Goal: Book appointment/travel/reservation

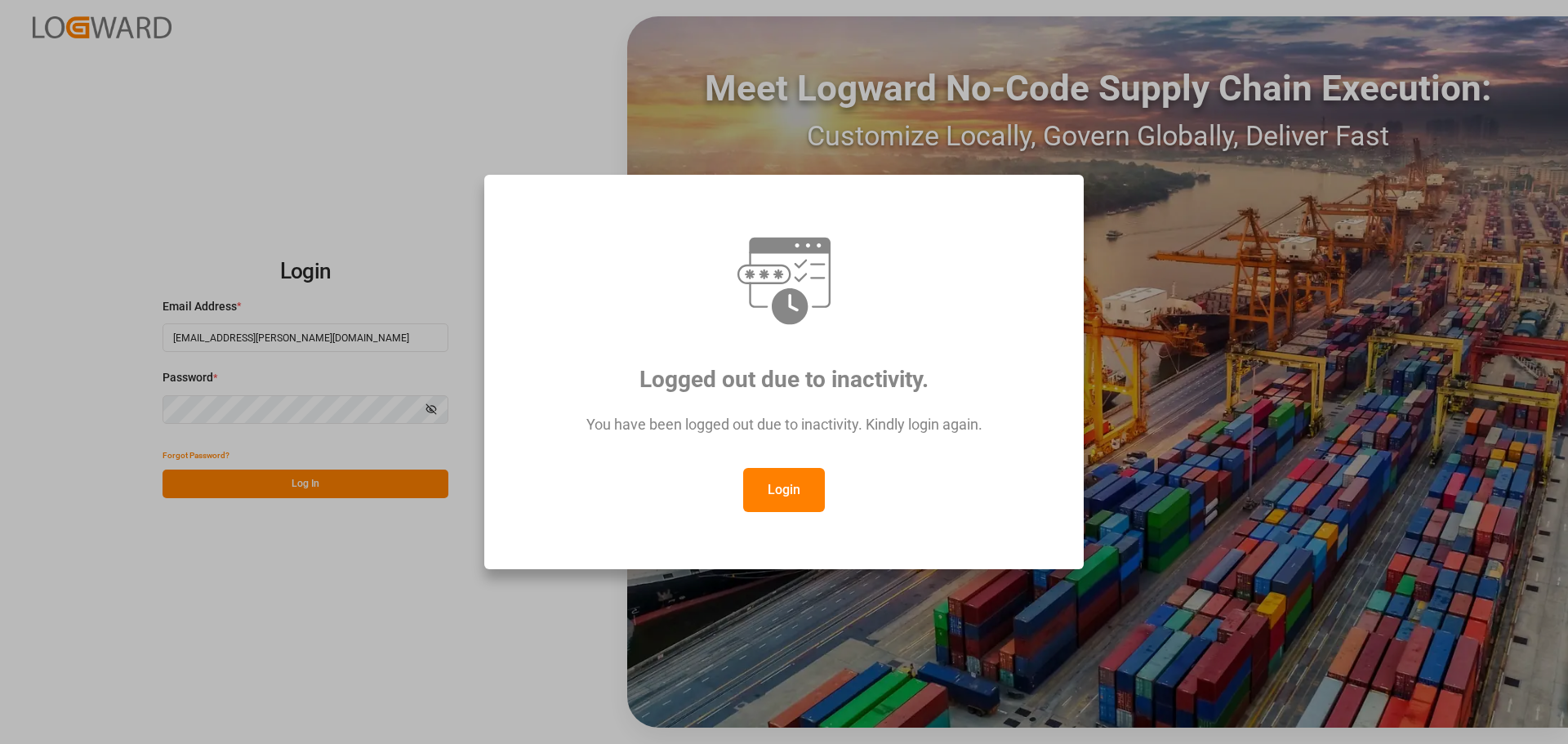
click at [788, 491] on button "Login" at bounding box center [784, 490] width 82 height 44
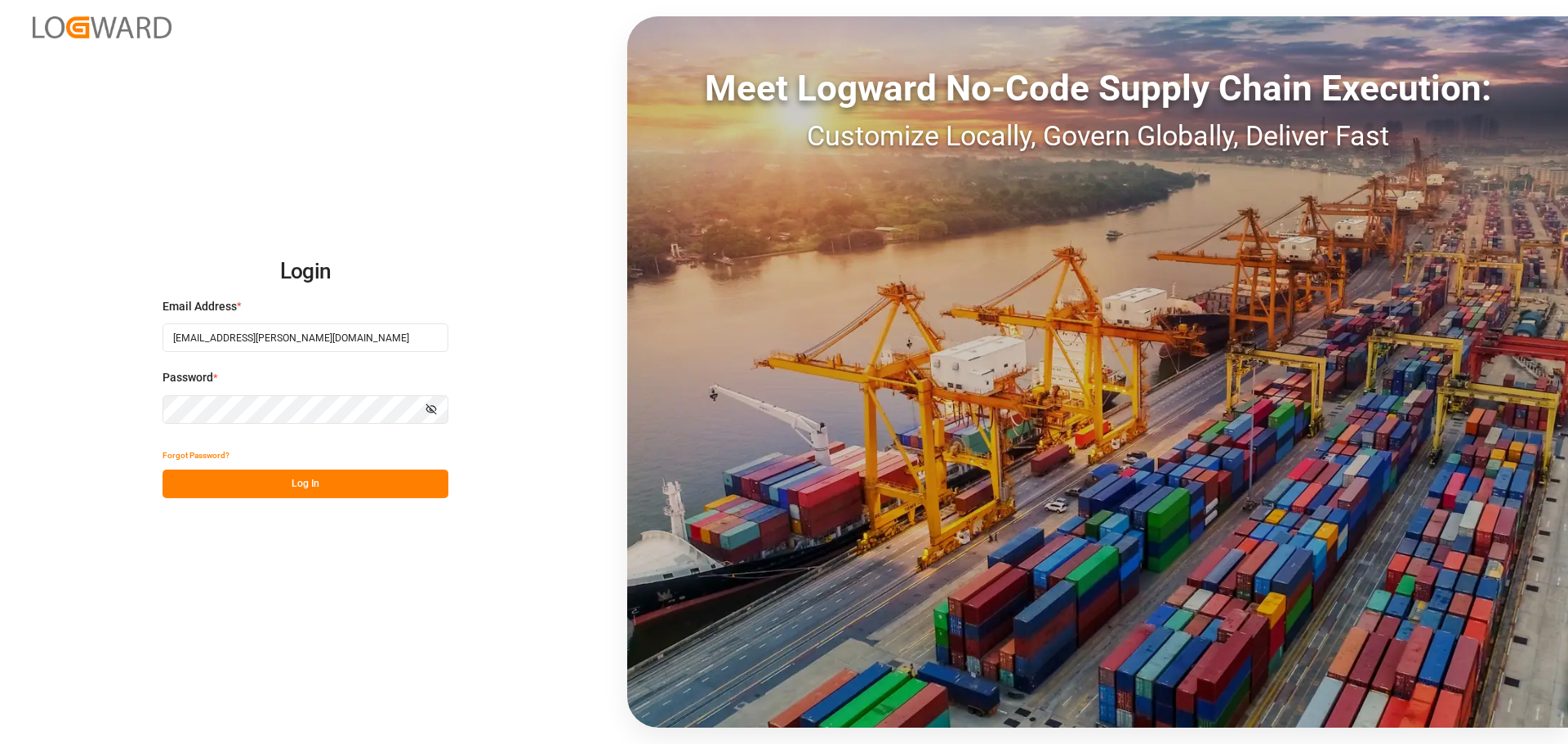
click at [255, 477] on button "Log In" at bounding box center [305, 484] width 286 height 28
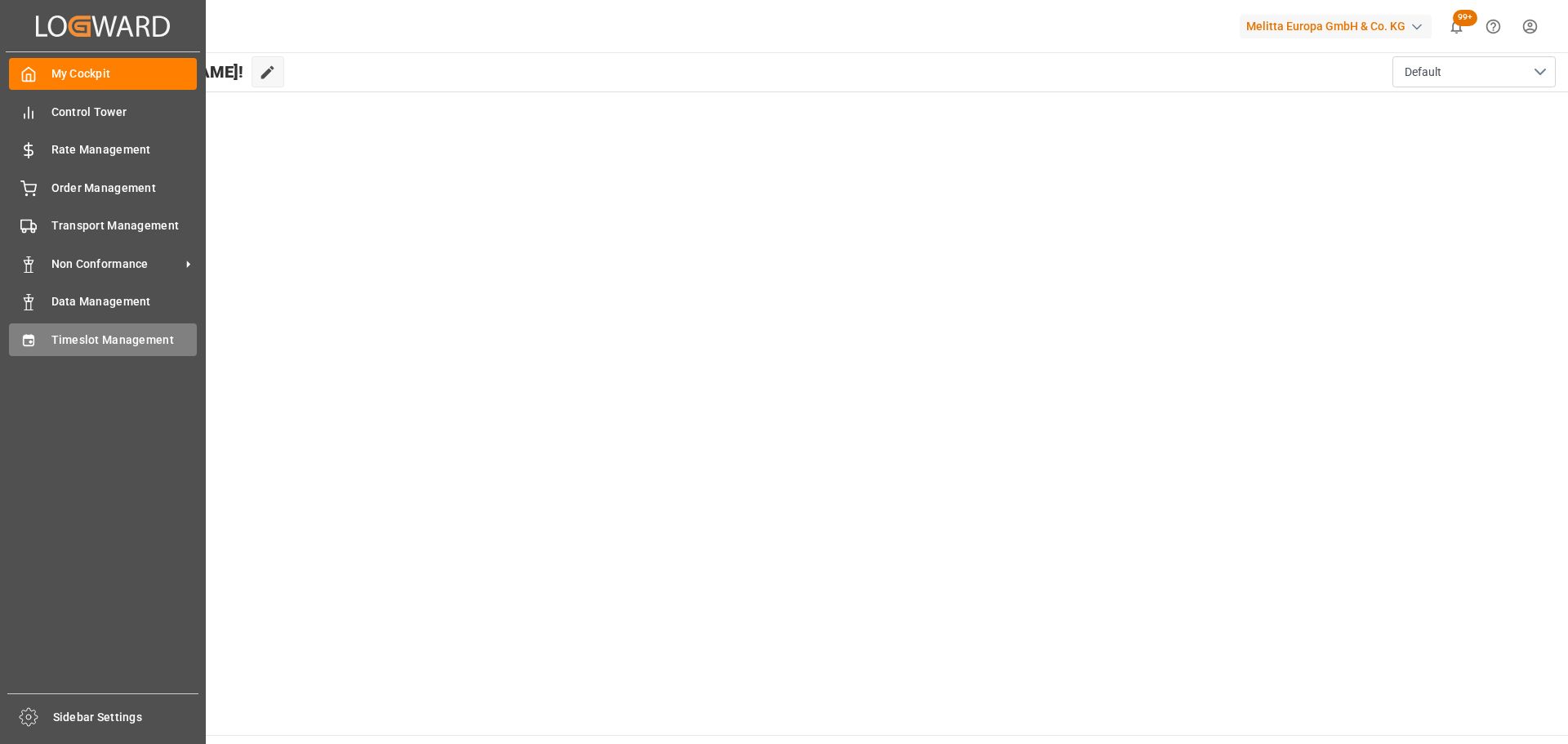
click at [79, 338] on span "Timeslot Management" at bounding box center [125, 340] width 146 height 17
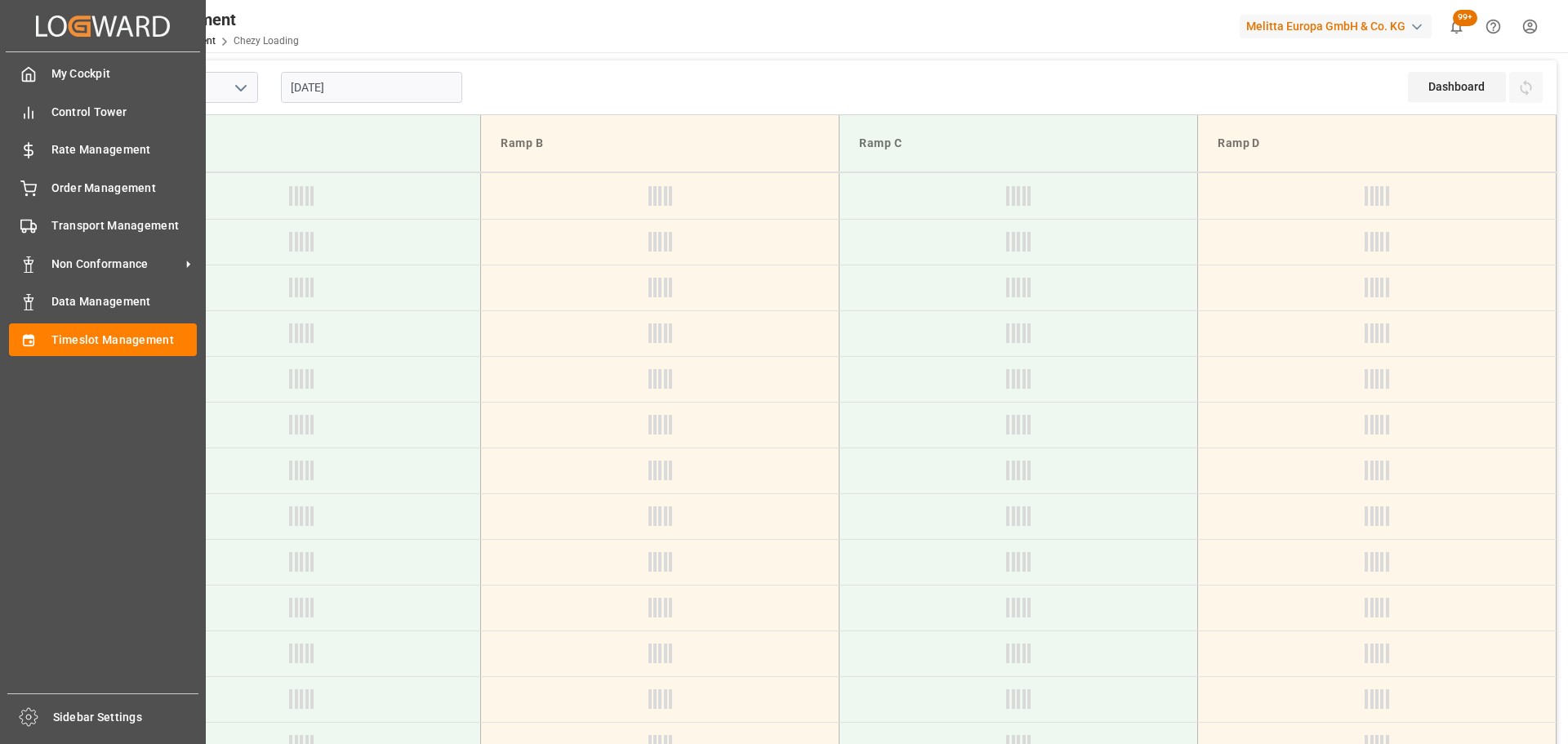
type input "Chezy Loading"
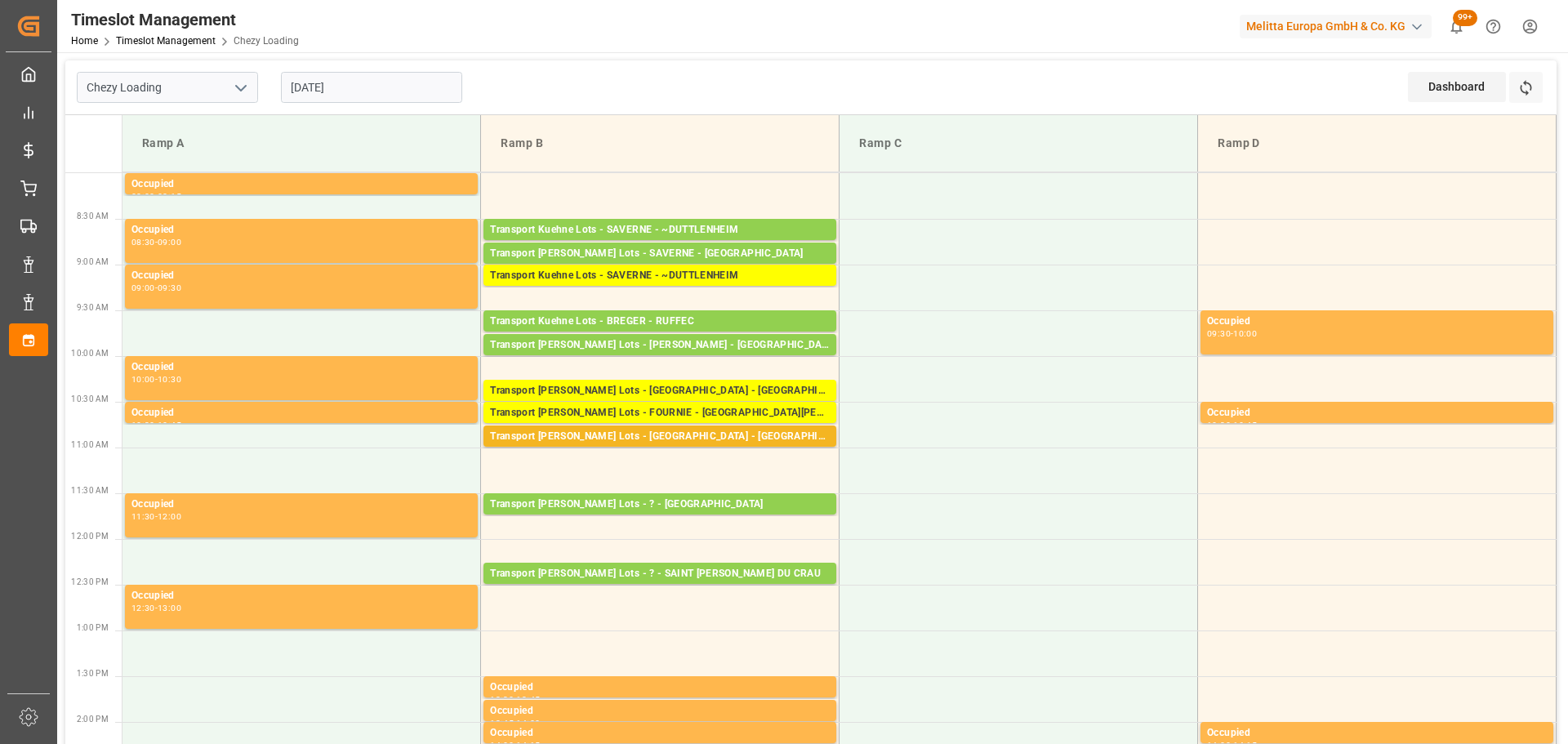
drag, startPoint x: 297, startPoint y: 85, endPoint x: 314, endPoint y: 88, distance: 17.3
click at [297, 85] on input "[DATE]" at bounding box center [372, 87] width 182 height 31
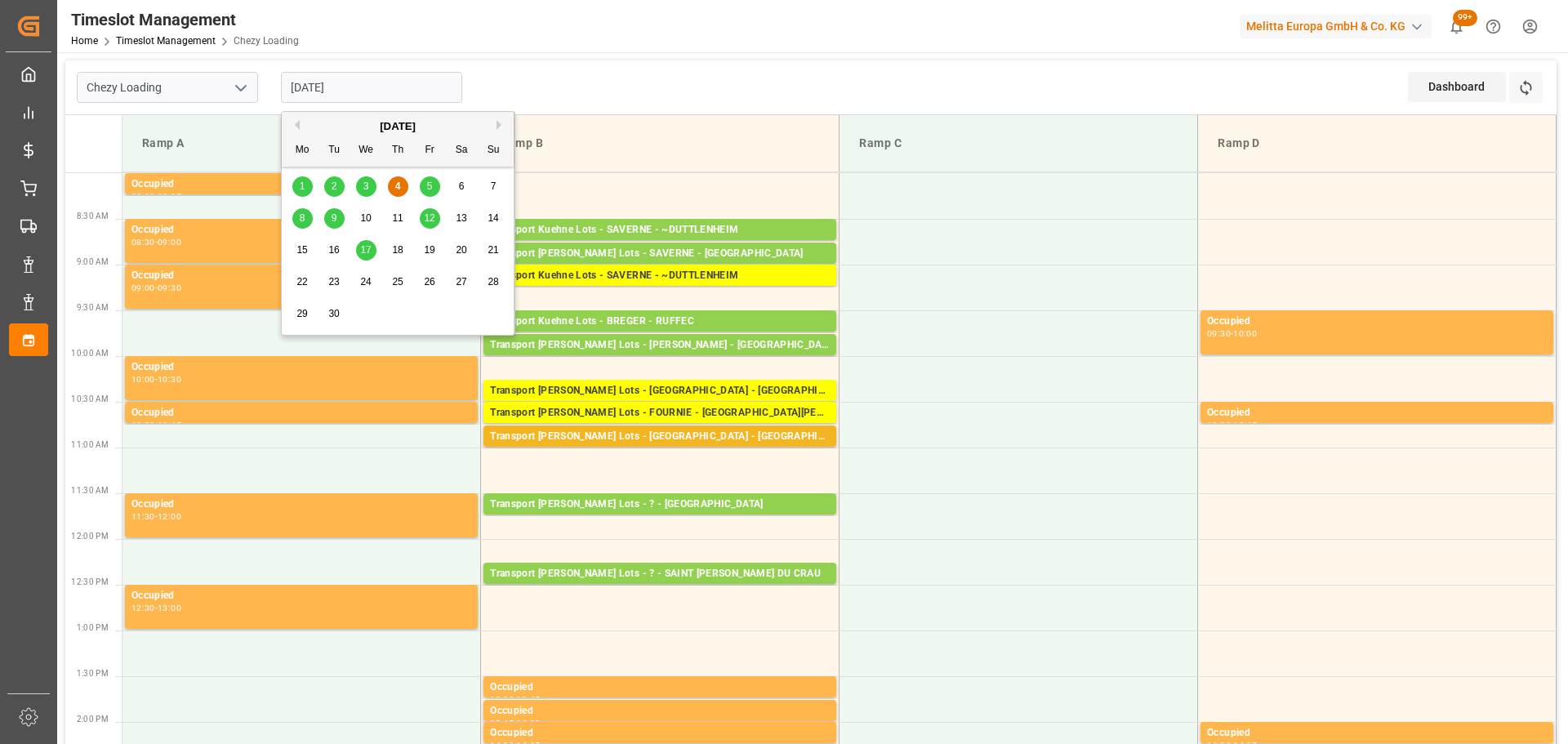
click at [360, 186] on div "3" at bounding box center [366, 187] width 20 height 20
type input "[DATE]"
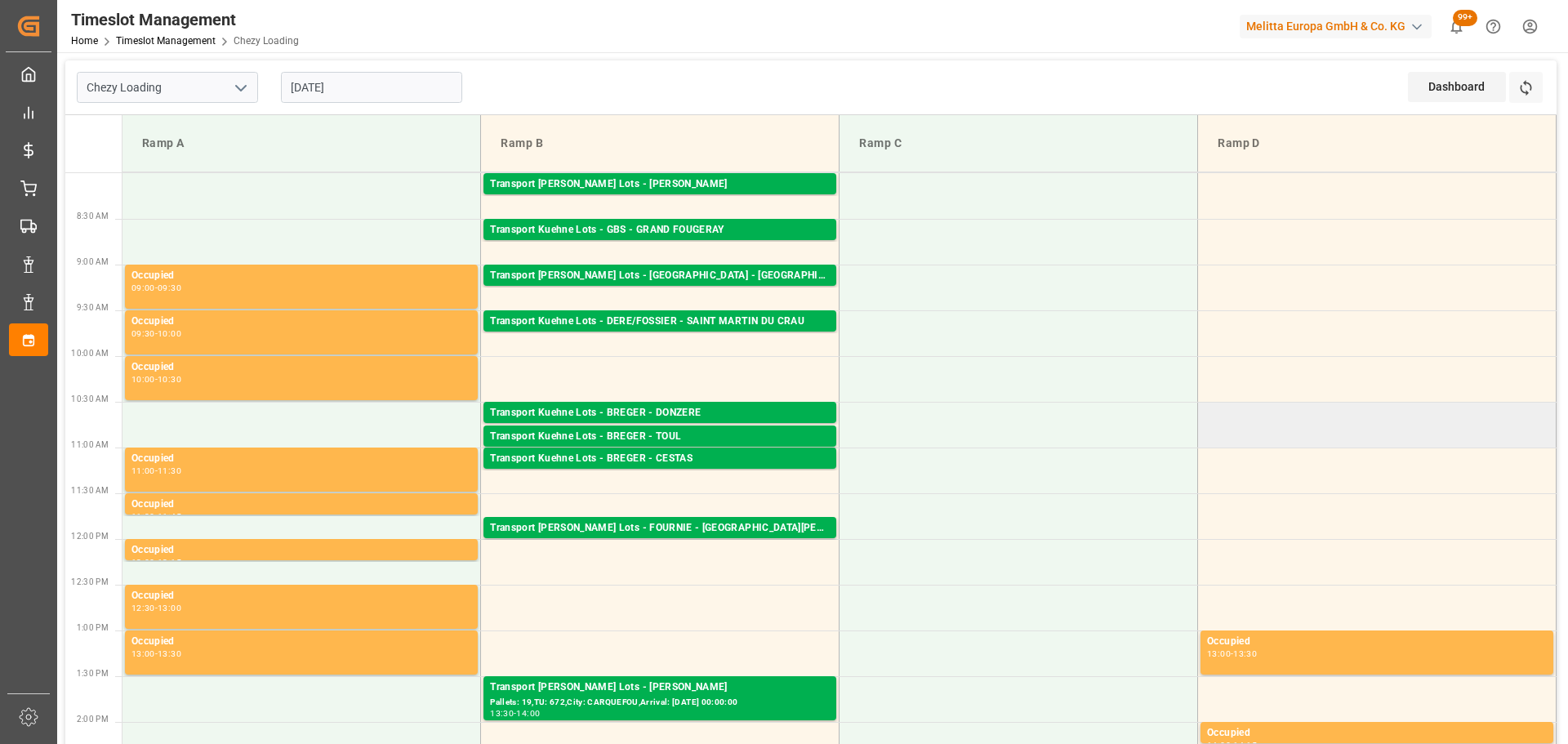
click at [1463, 406] on td at bounding box center [1377, 424] width 359 height 45
